Goal: Transaction & Acquisition: Purchase product/service

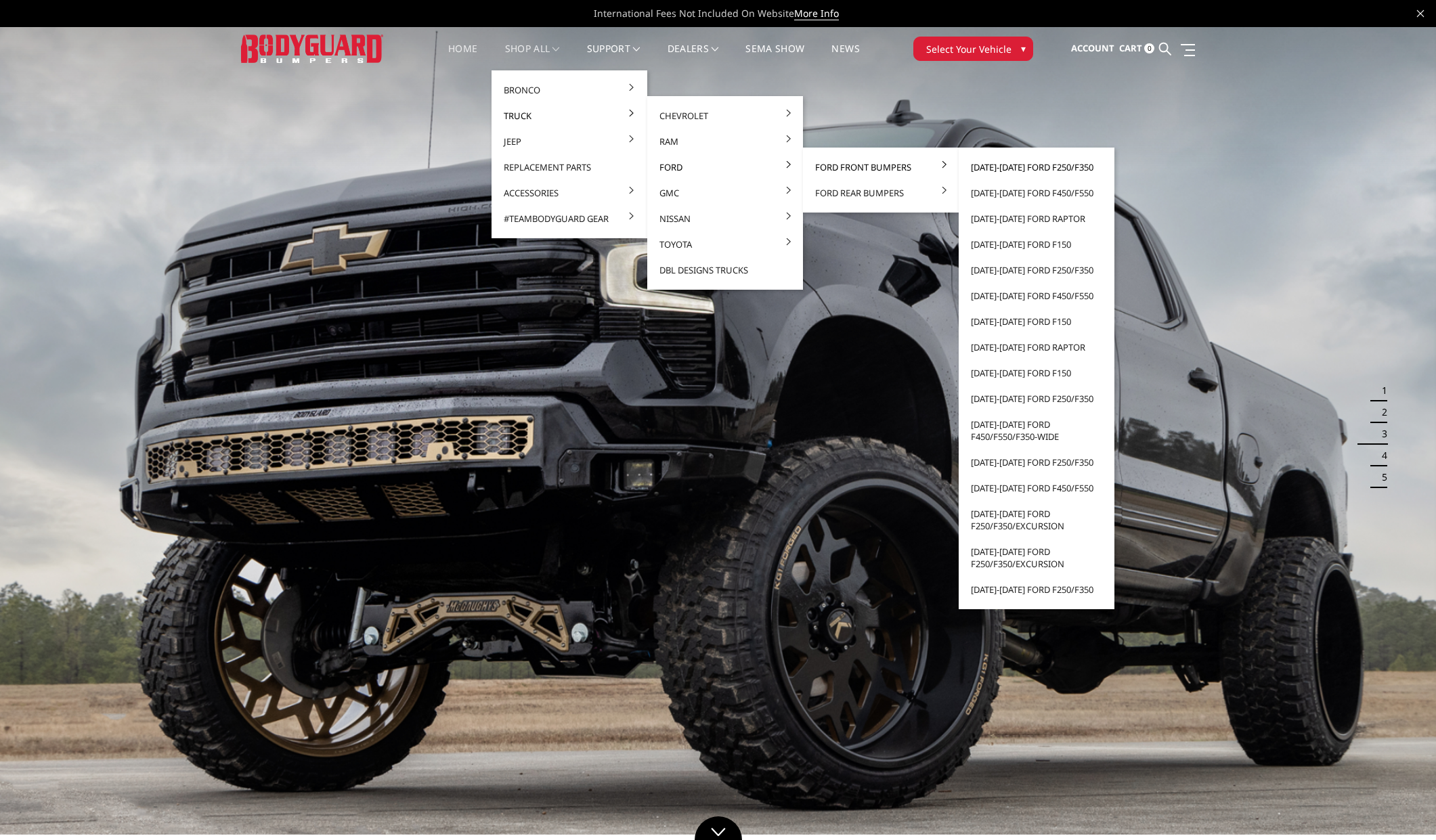
click at [1043, 168] on link "[DATE]-[DATE] Ford F250/F350" at bounding box center [1036, 166] width 145 height 26
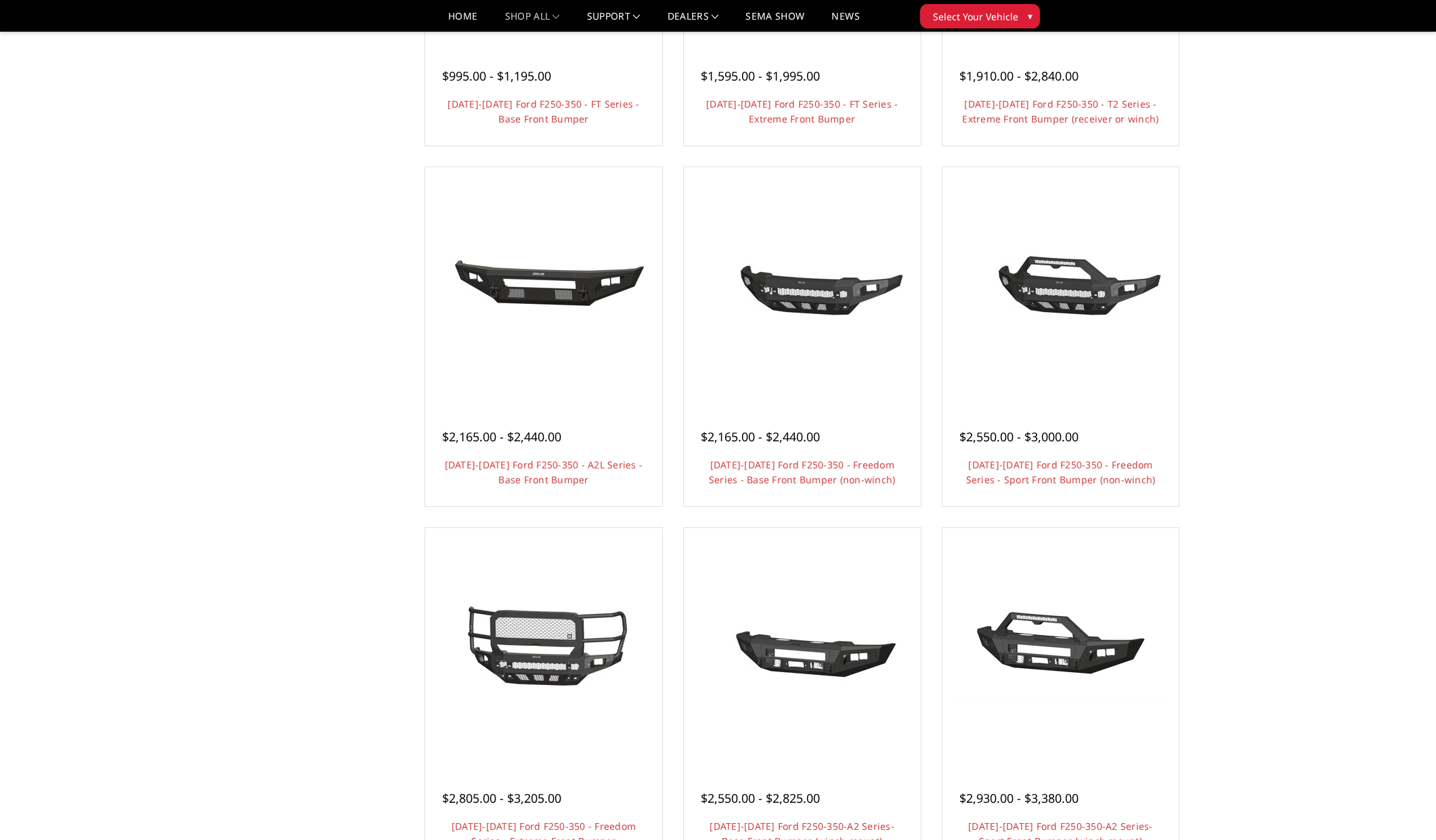
scroll to position [542, 0]
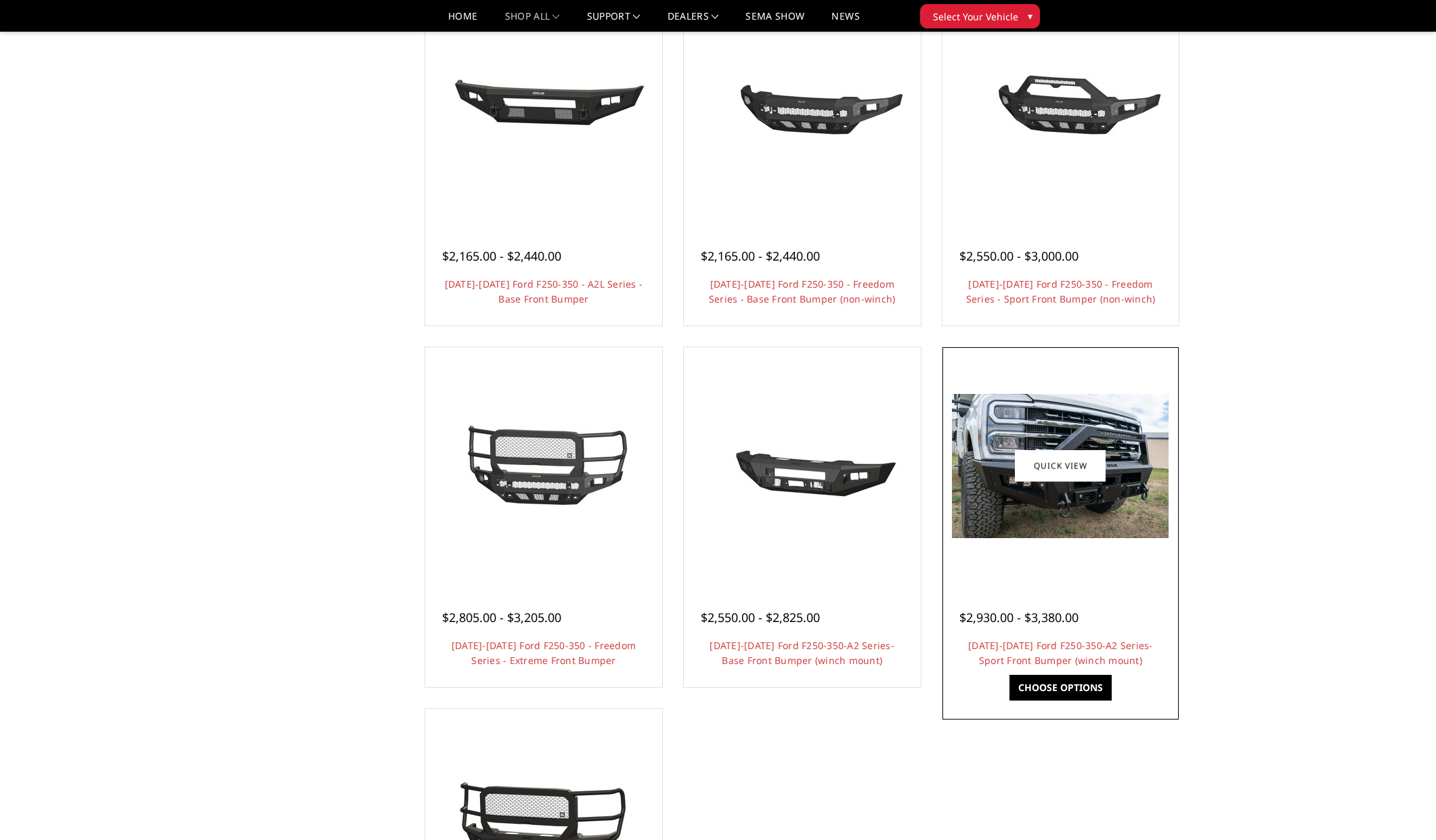
click at [1136, 556] on div at bounding box center [1061, 465] width 230 height 230
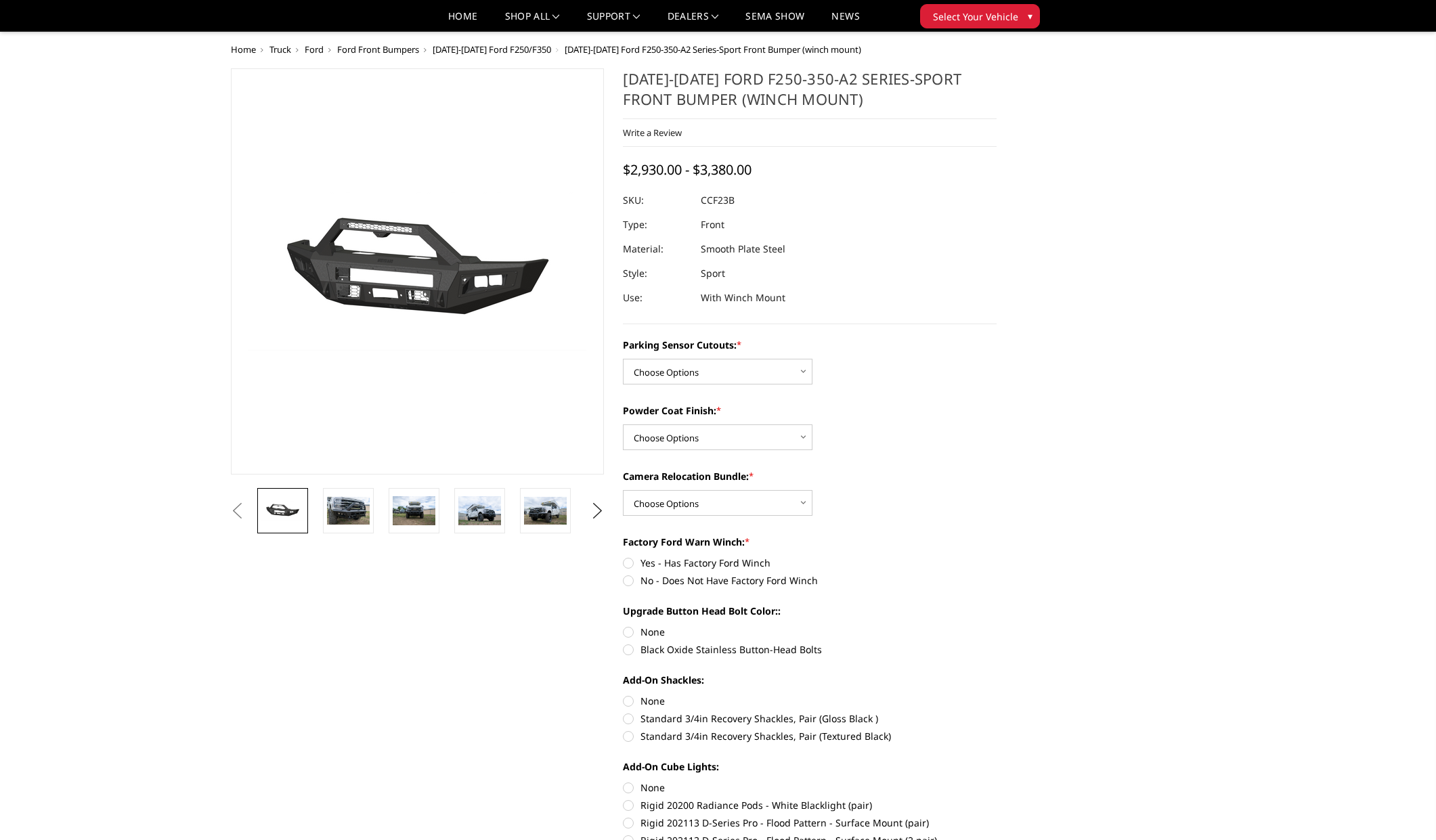
scroll to position [181, 0]
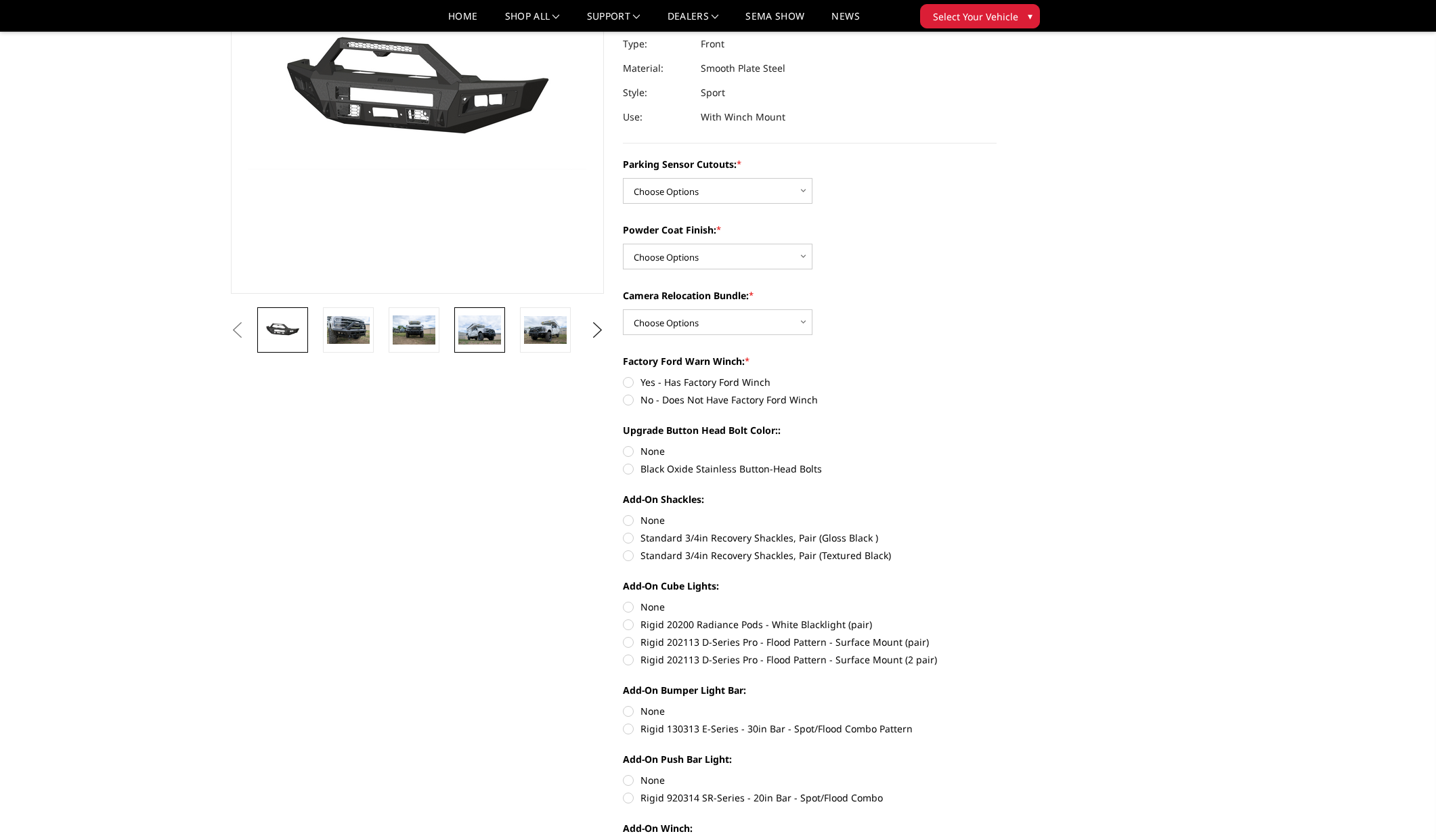
click at [490, 327] on img at bounding box center [479, 330] width 43 height 29
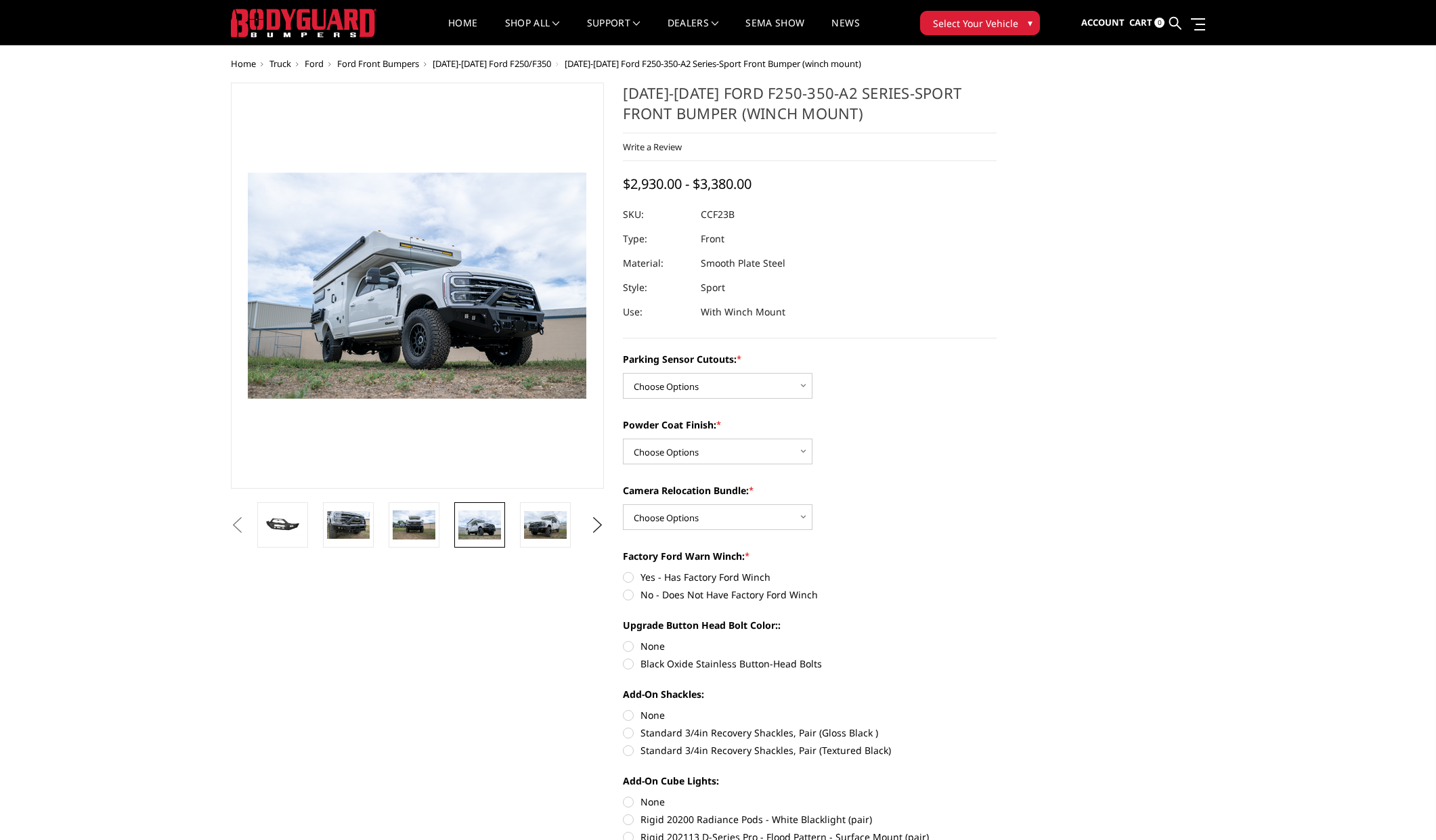
scroll to position [0, 0]
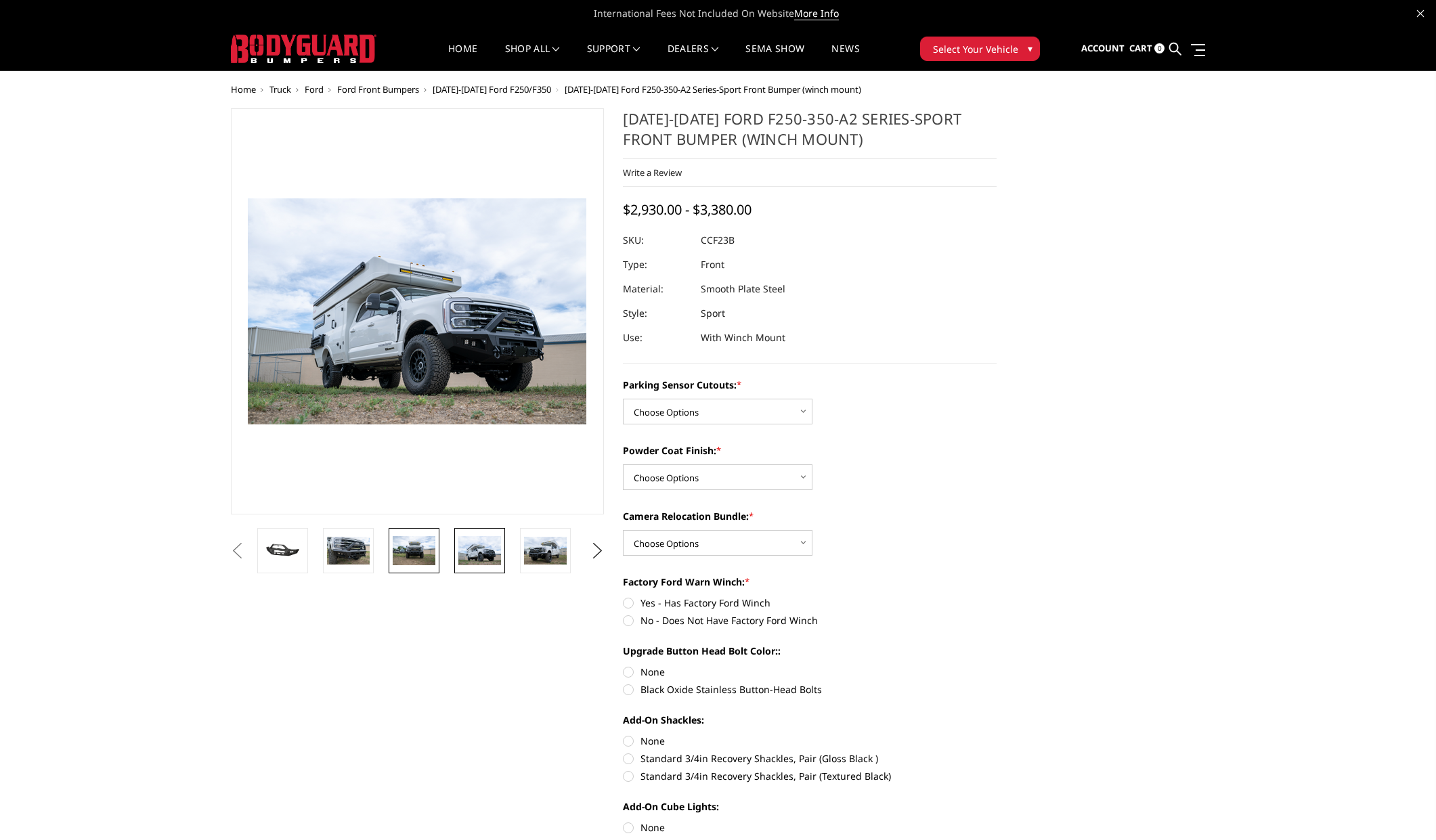
click at [398, 536] on link at bounding box center [414, 550] width 51 height 46
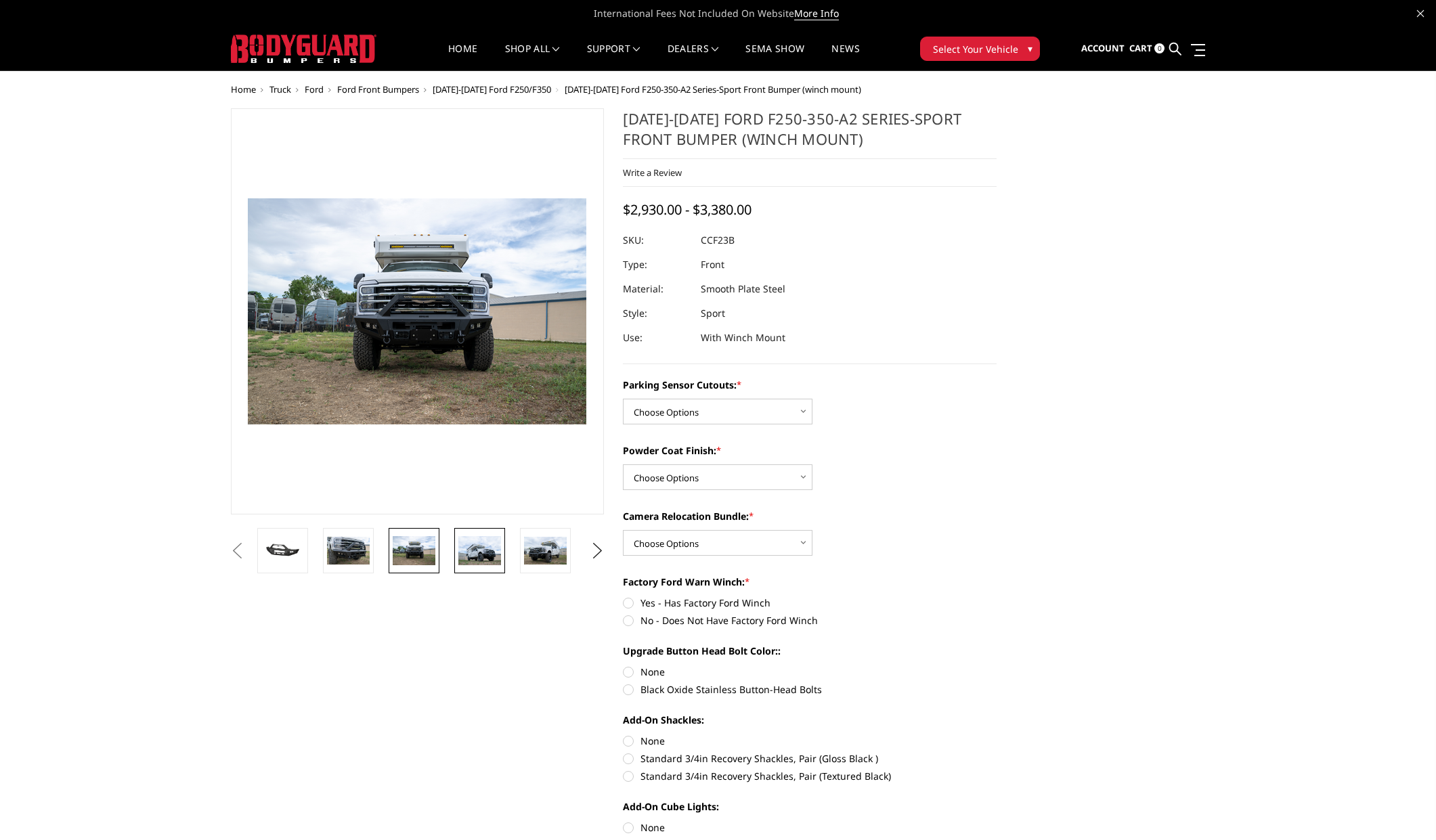
click at [483, 548] on img at bounding box center [479, 550] width 43 height 29
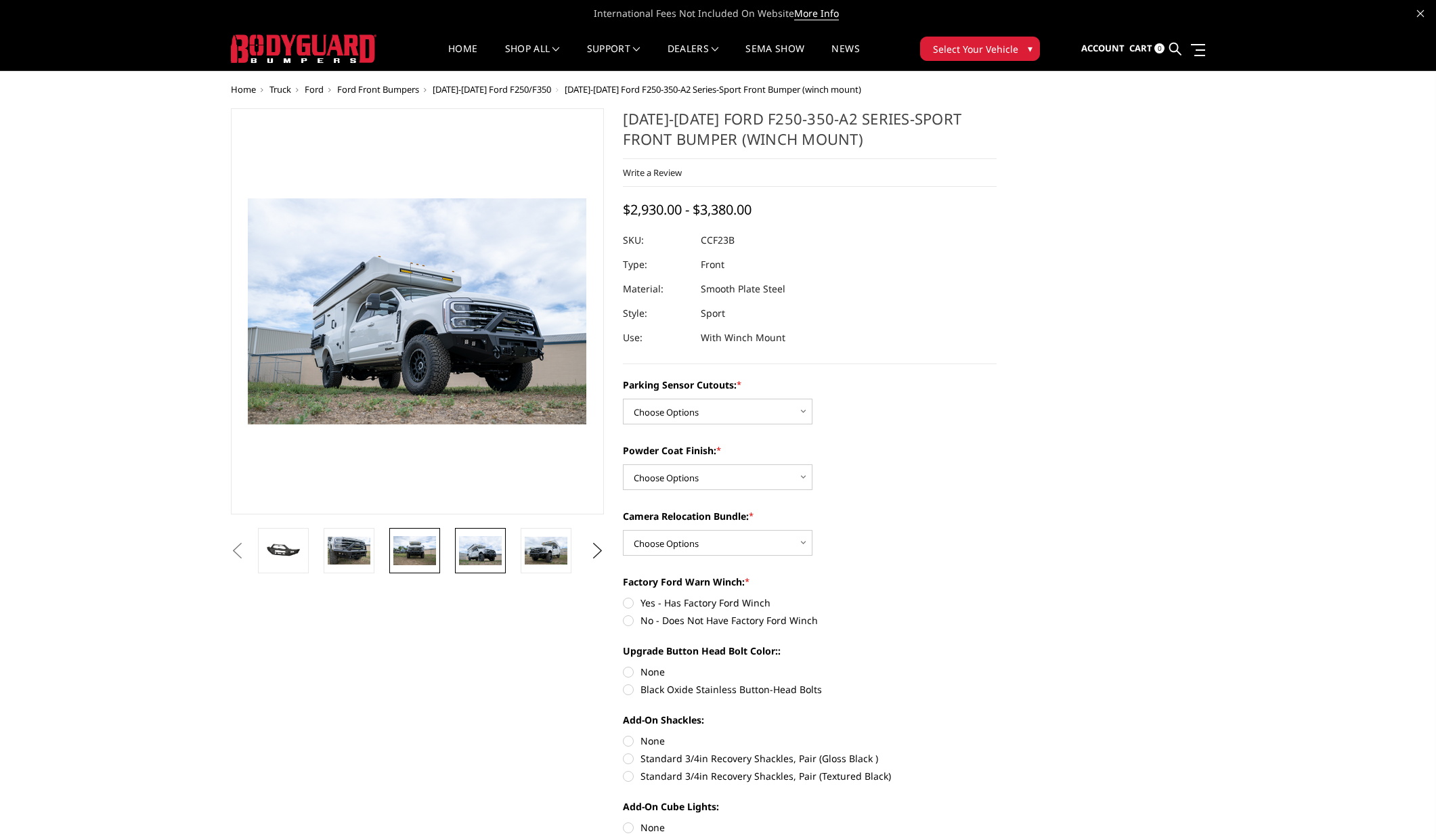
drag, startPoint x: 536, startPoint y: 550, endPoint x: 395, endPoint y: 573, distance: 142.9
click at [536, 550] on img at bounding box center [546, 551] width 43 height 29
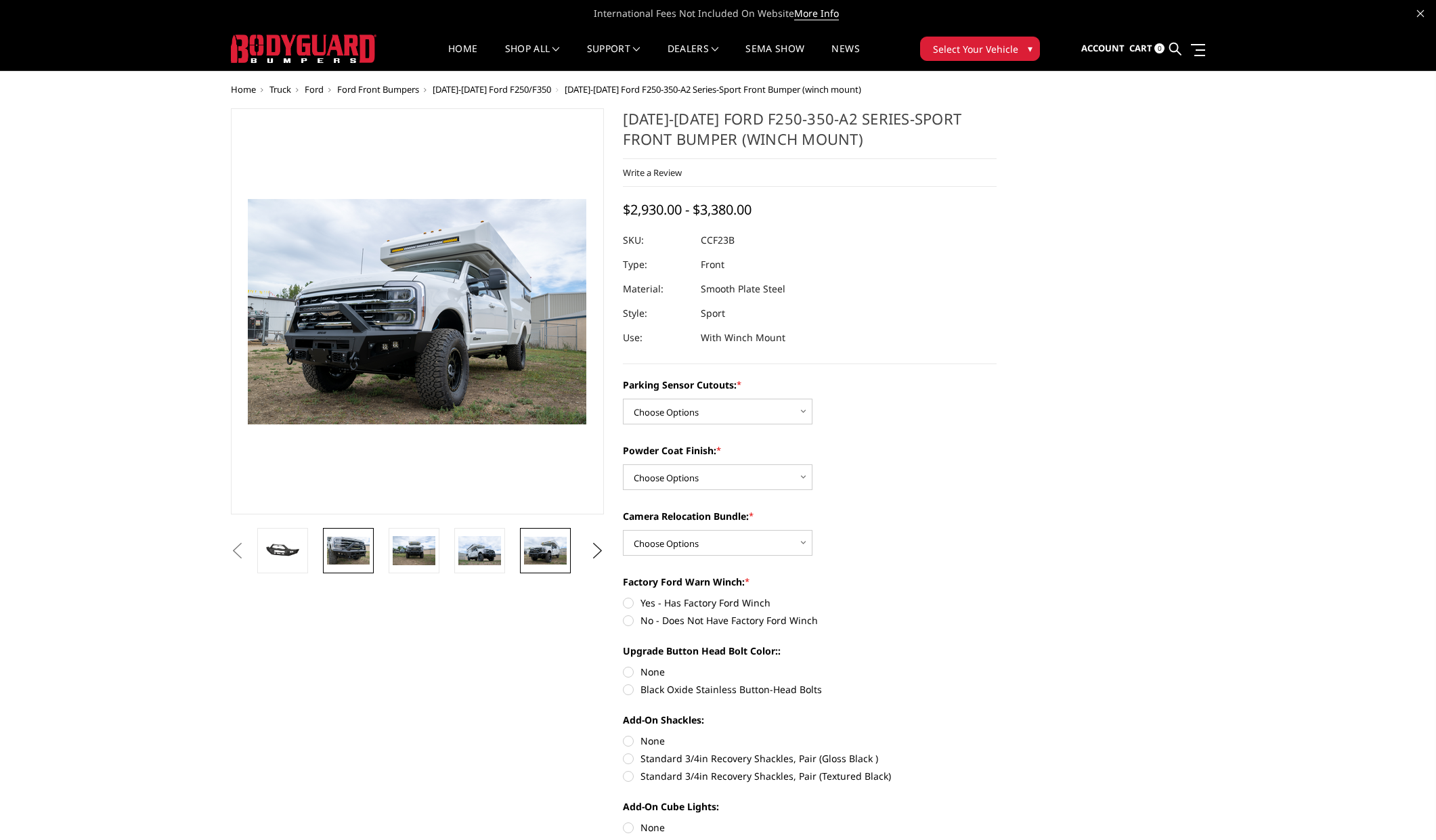
click at [337, 543] on img at bounding box center [348, 551] width 43 height 29
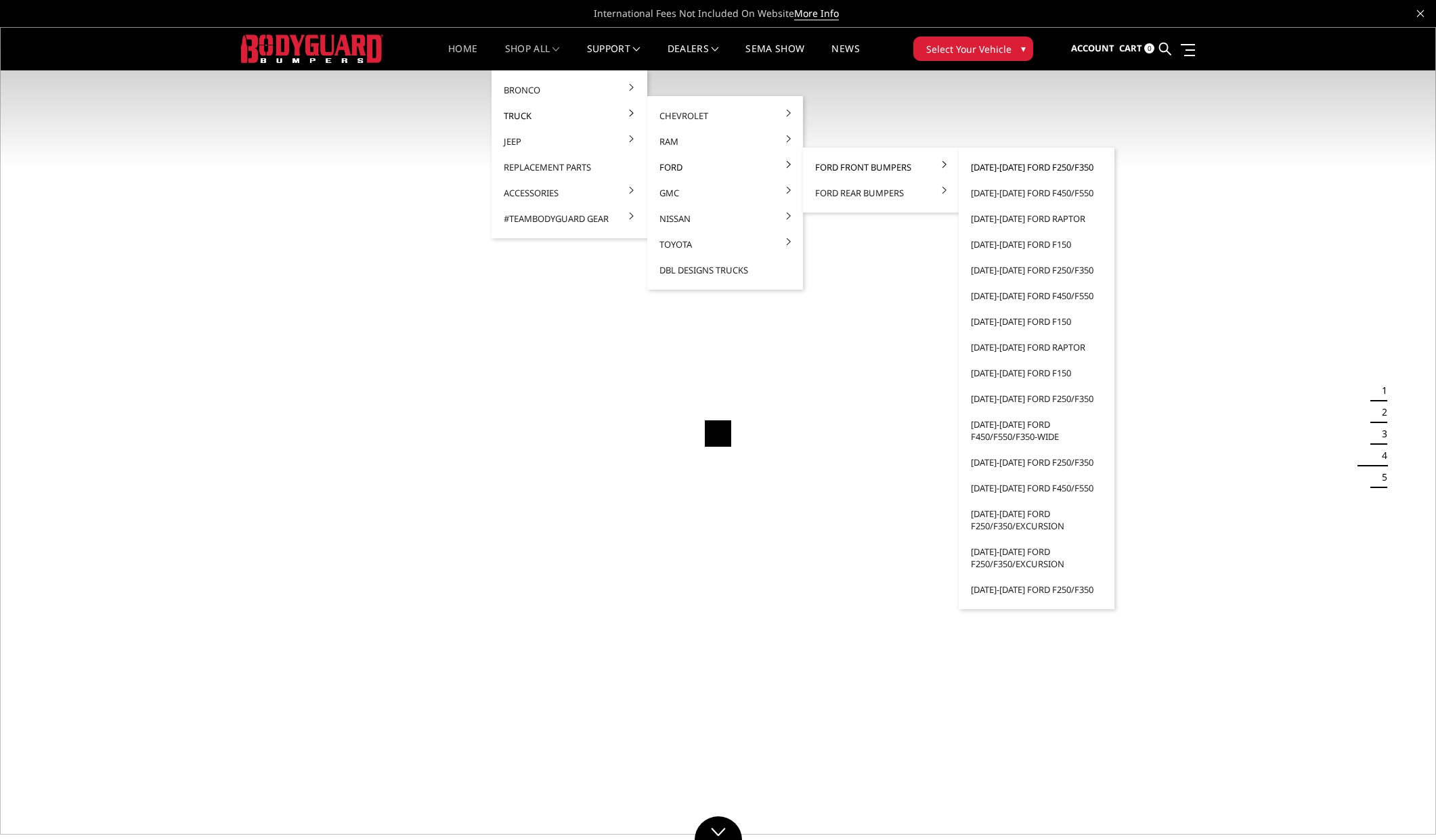
click at [1061, 168] on link "[DATE]-[DATE] Ford F250/F350" at bounding box center [1036, 166] width 145 height 26
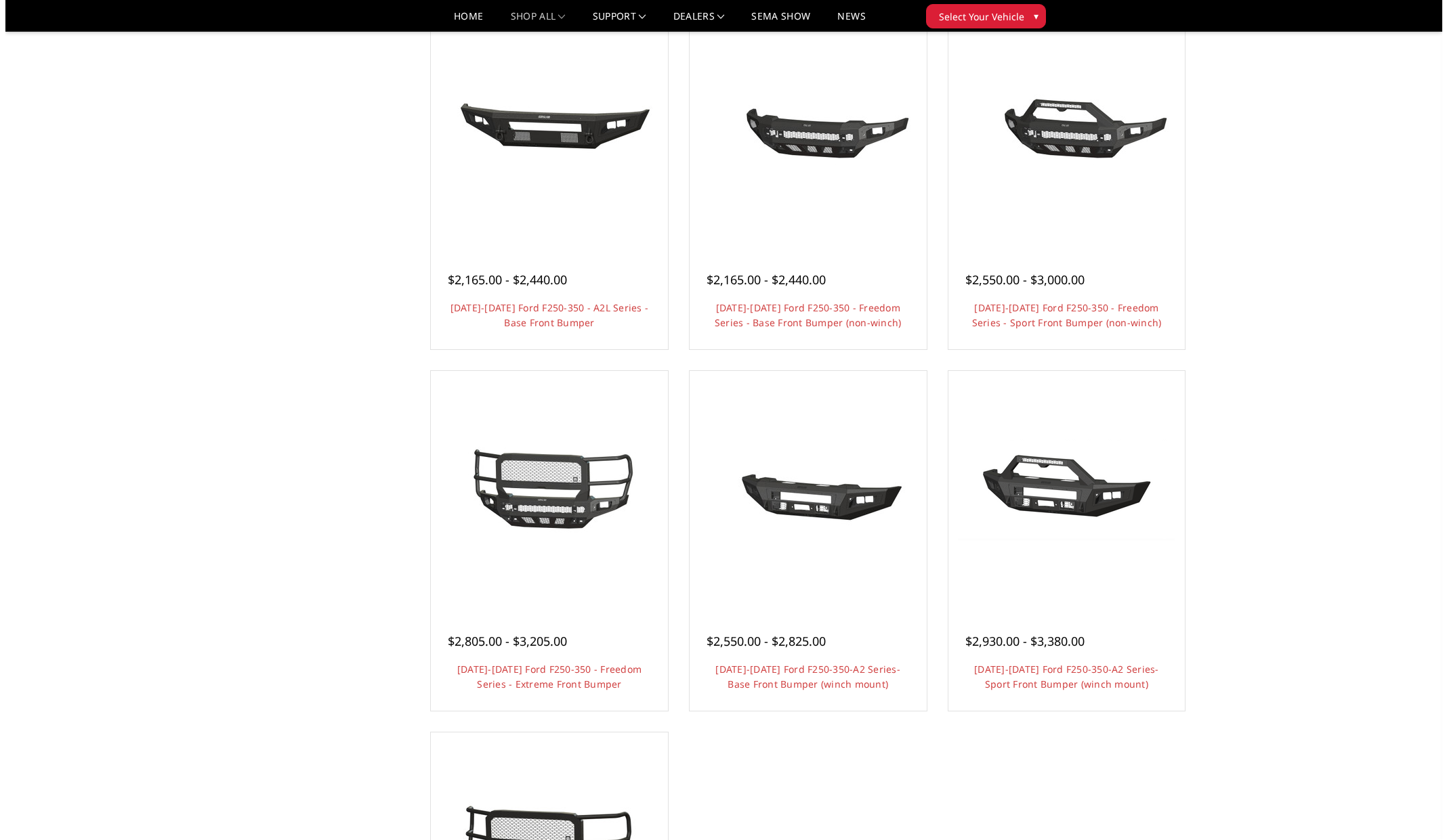
scroll to position [542, 0]
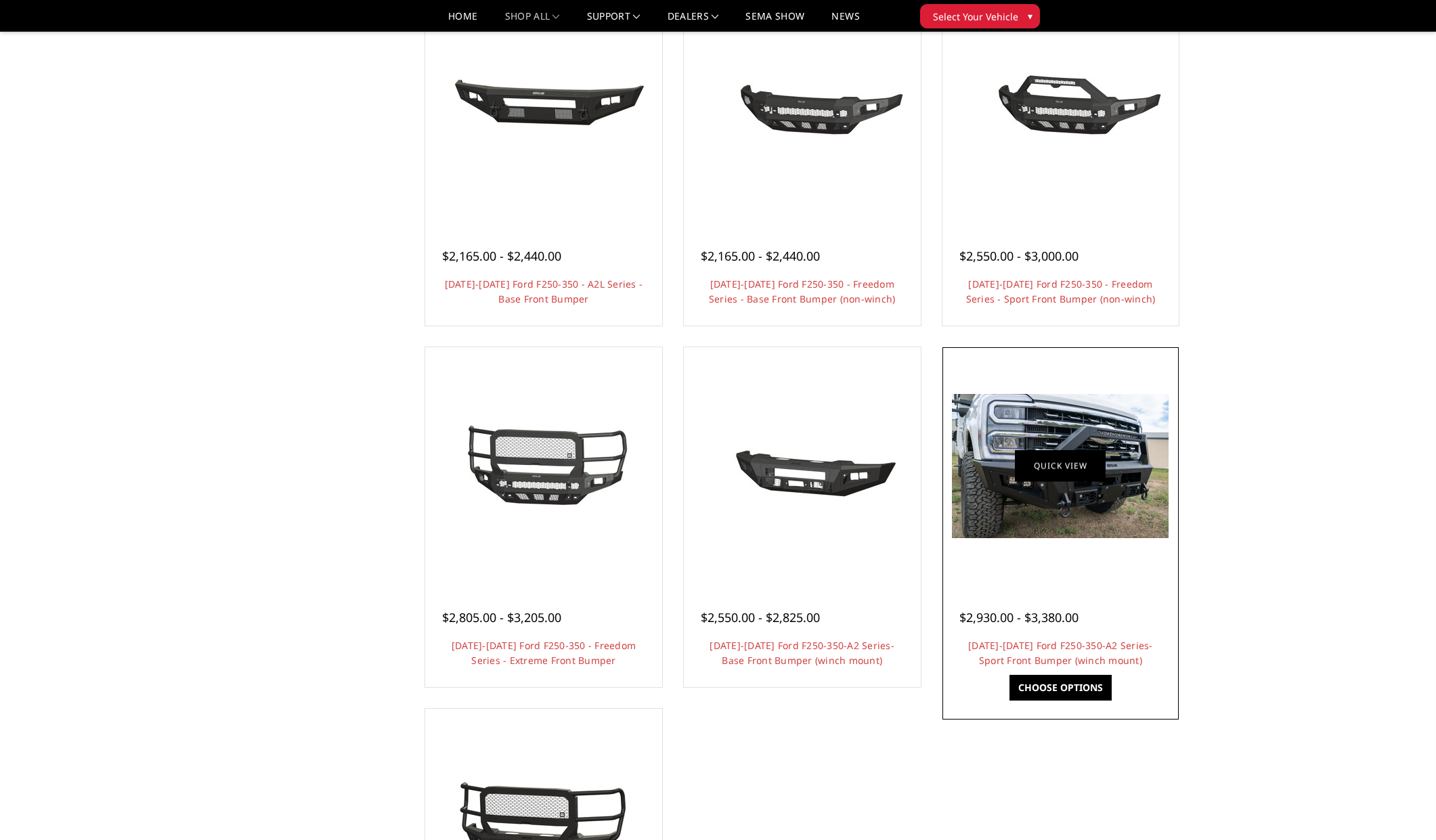
click at [1071, 478] on link "Quick view" at bounding box center [1060, 466] width 91 height 32
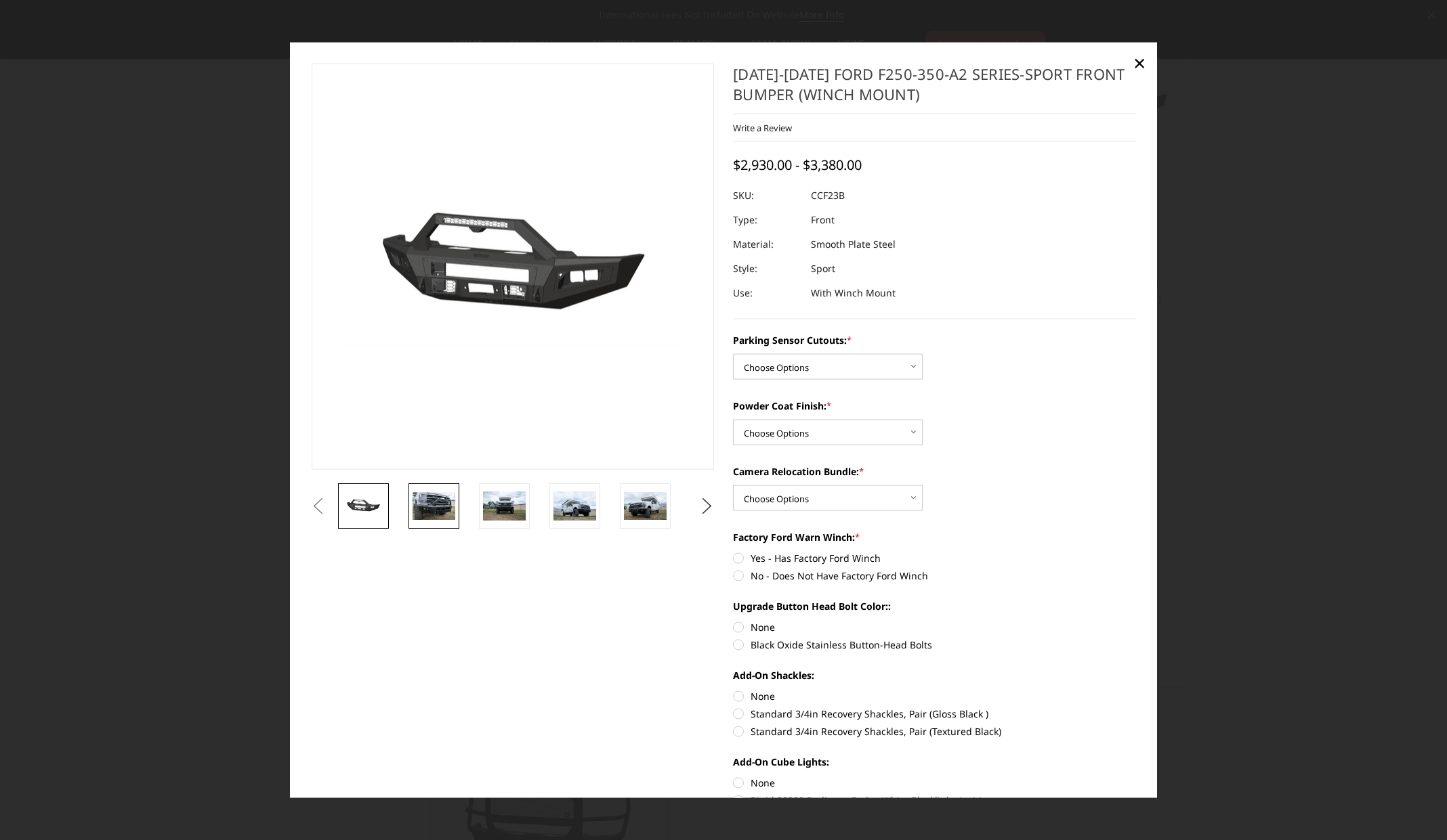
click at [433, 506] on img at bounding box center [434, 506] width 43 height 29
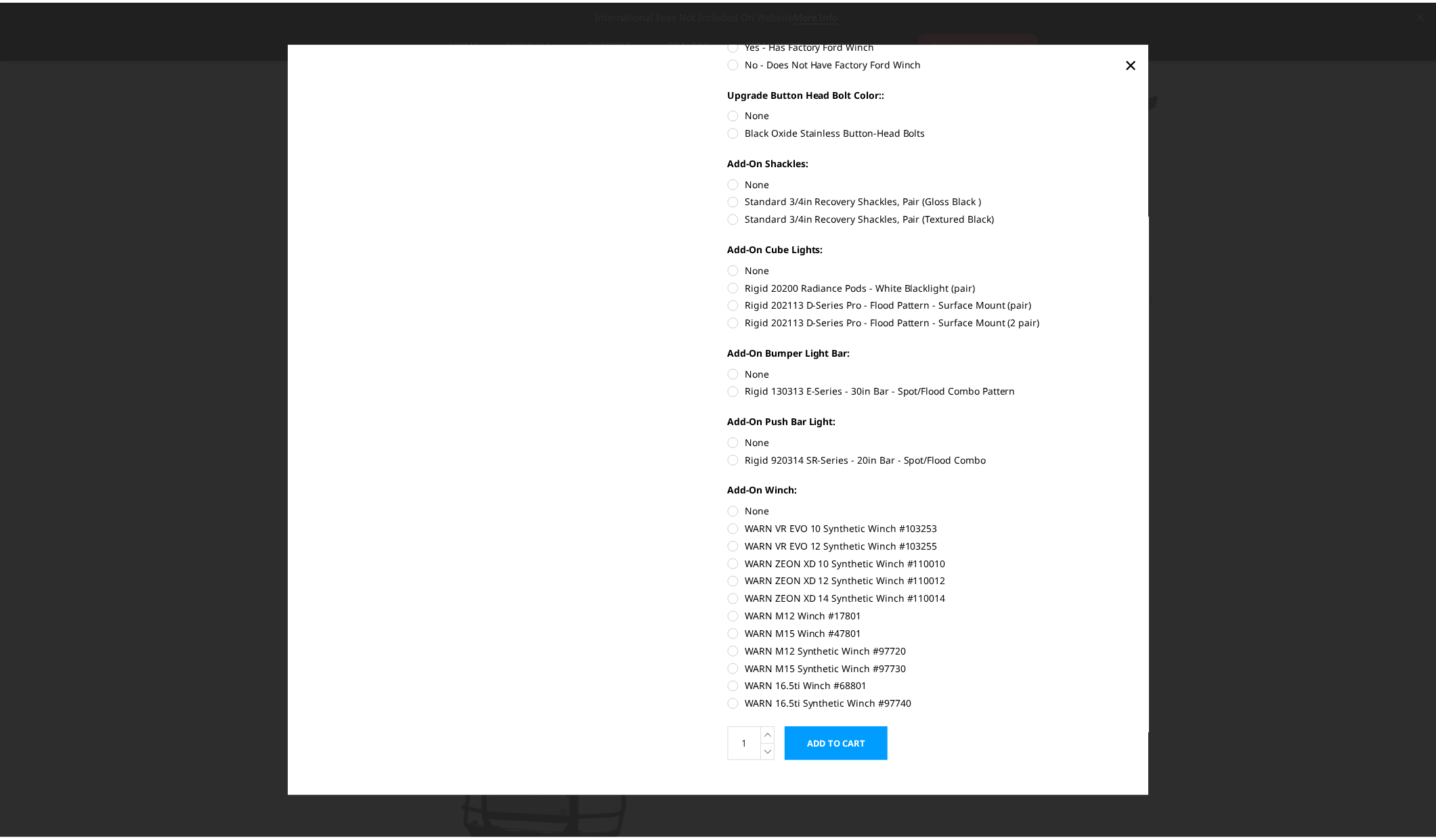
scroll to position [532, 0]
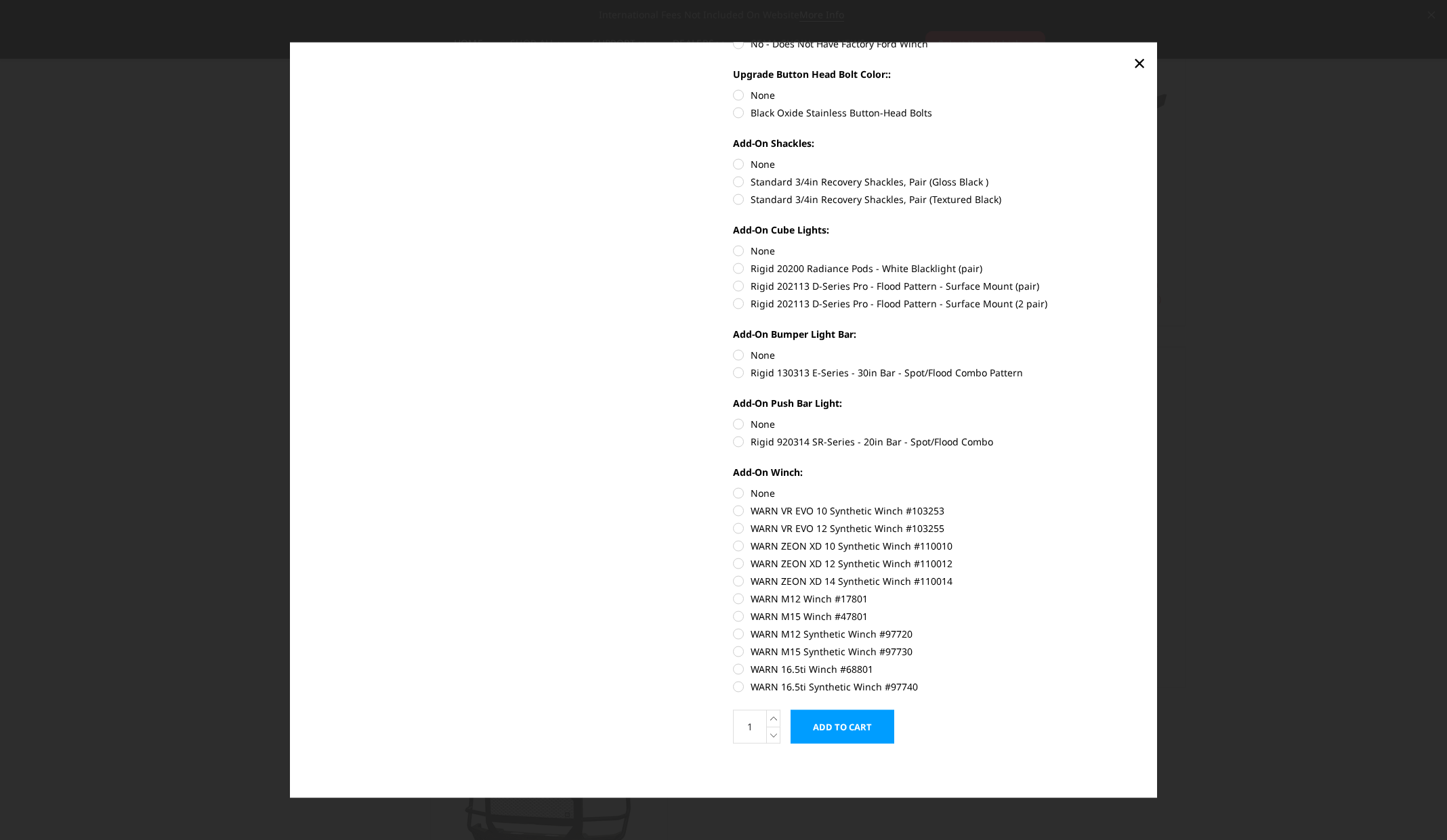
click at [277, 477] on div at bounding box center [724, 420] width 1447 height 840
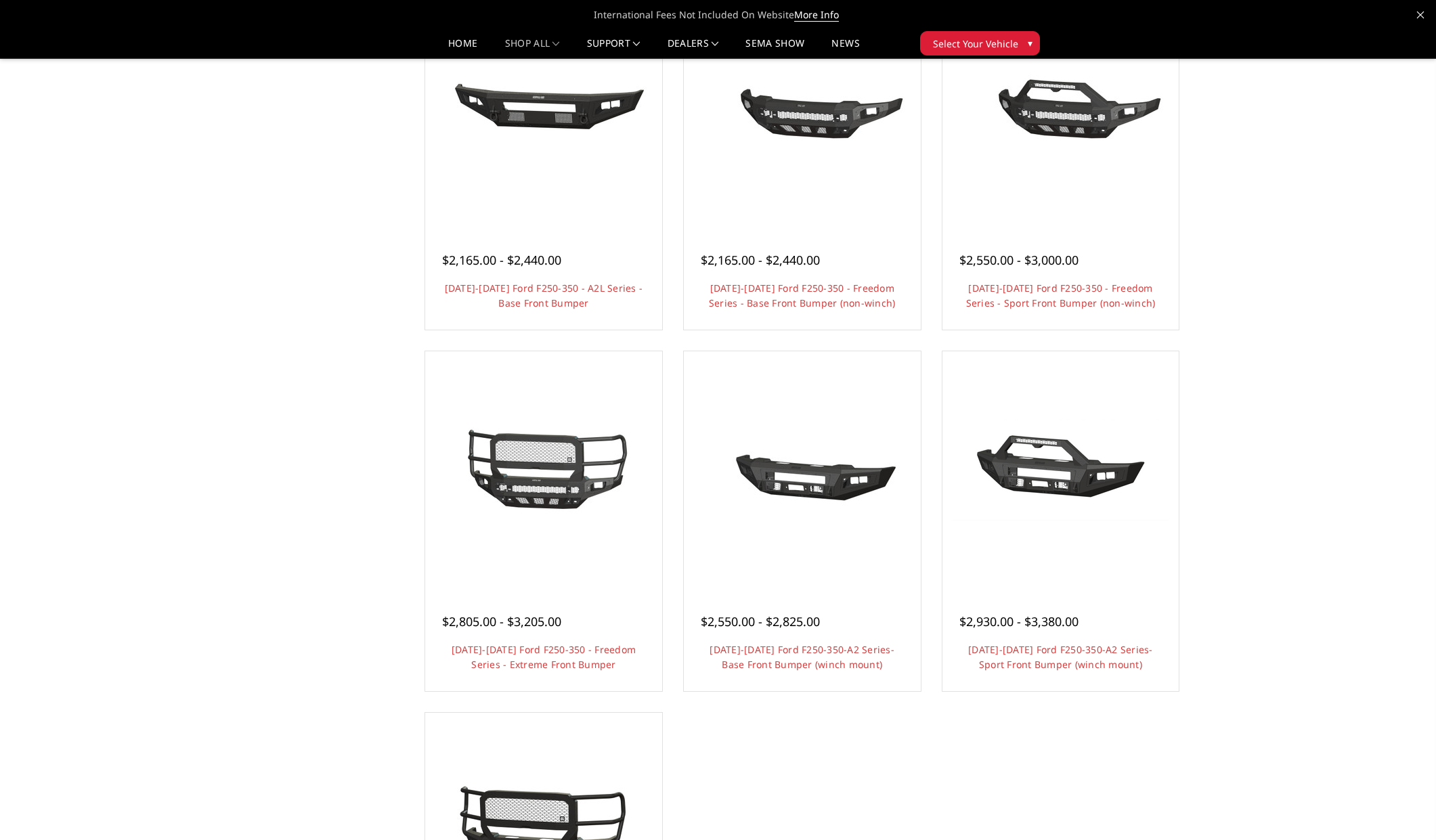
scroll to position [0, 0]
